Goal: Check status: Check status

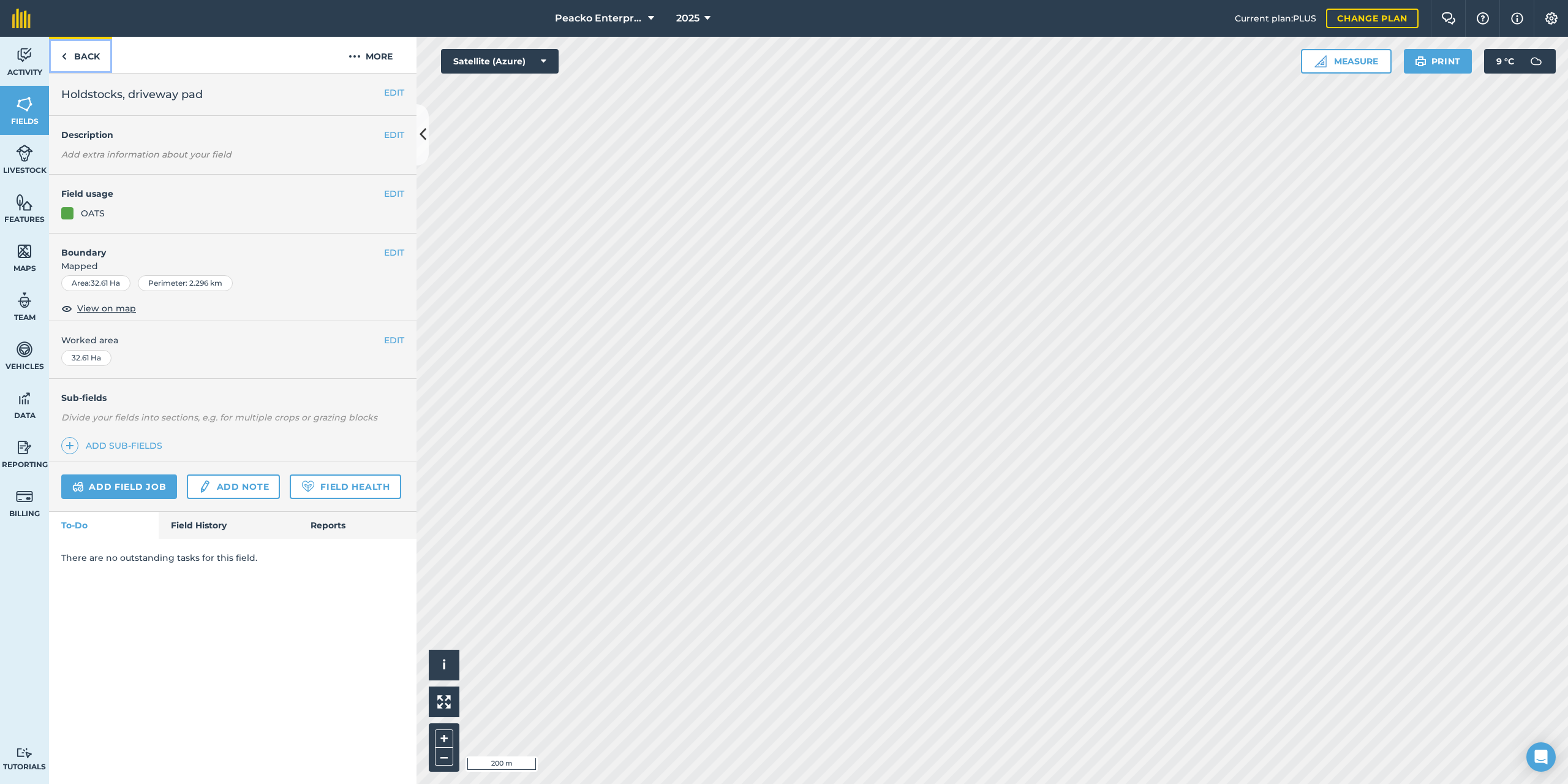
click at [73, 61] on link "Back" at bounding box center [80, 54] width 63 height 36
click at [24, 65] on link "Activity" at bounding box center [25, 61] width 49 height 49
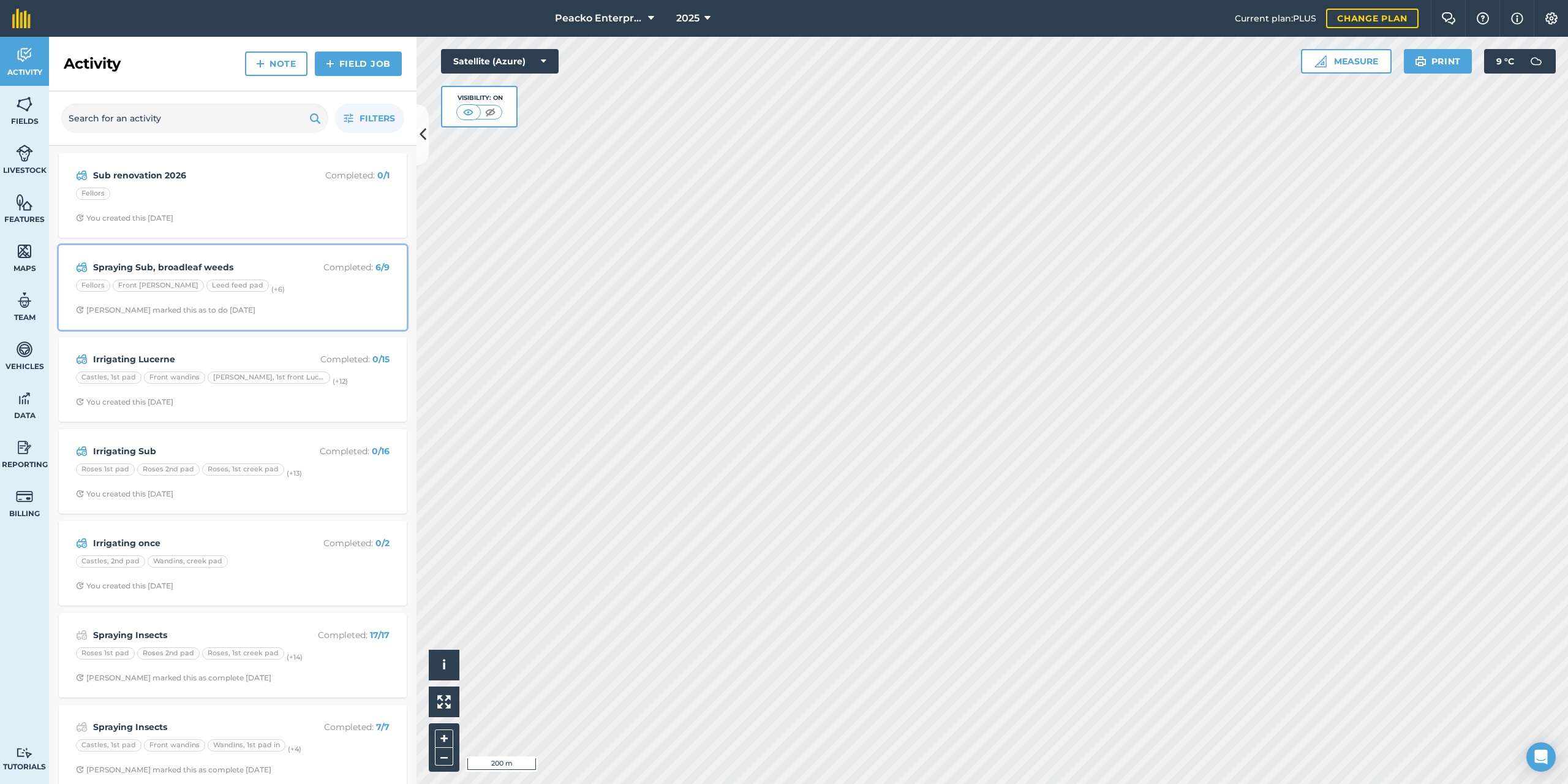
click at [305, 270] on p "Completed : 6 / 9" at bounding box center [340, 267] width 97 height 14
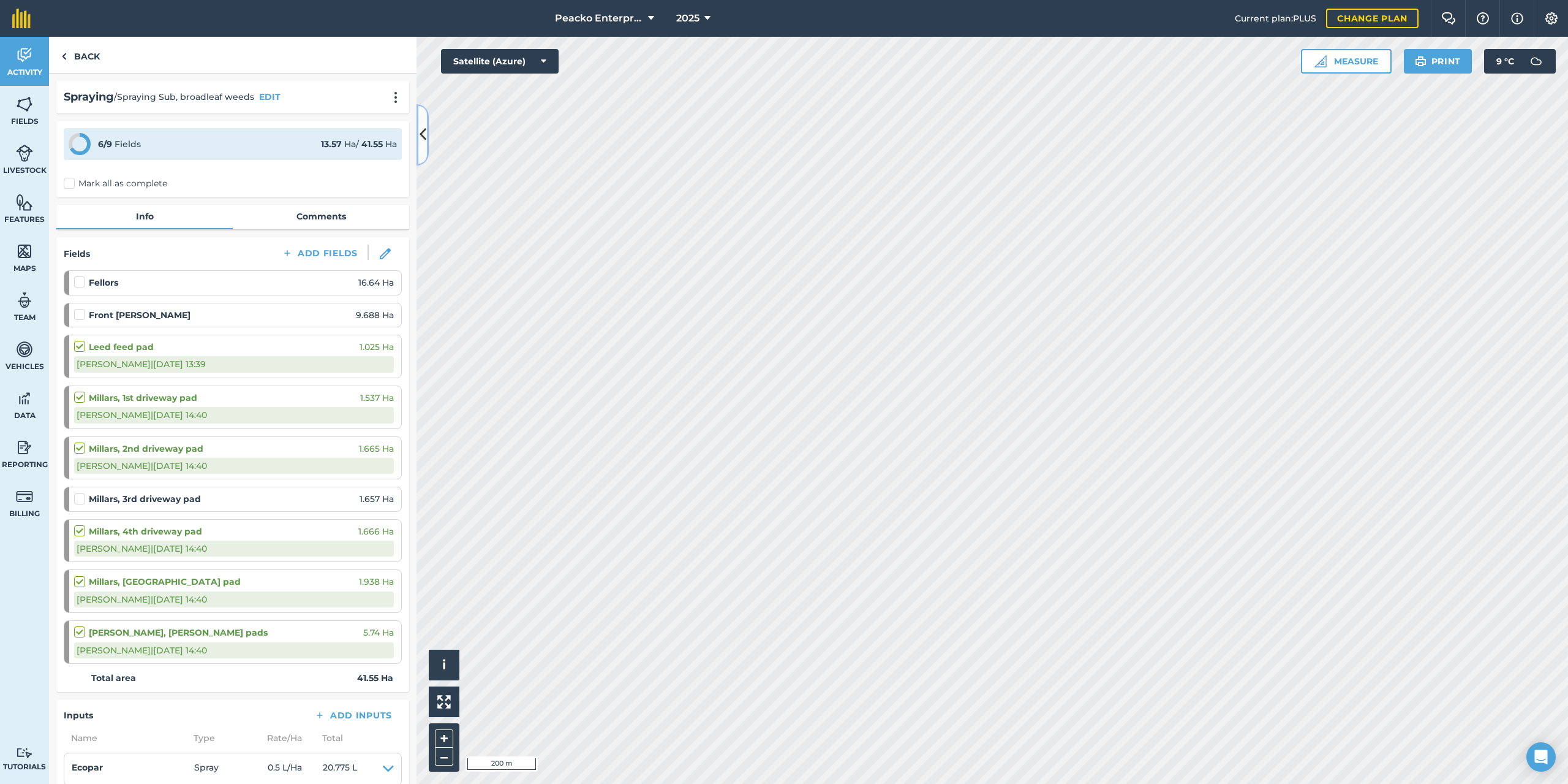
click at [420, 132] on icon at bounding box center [423, 134] width 7 height 22
